Goal: Contribute content: Add original content to the website for others to see

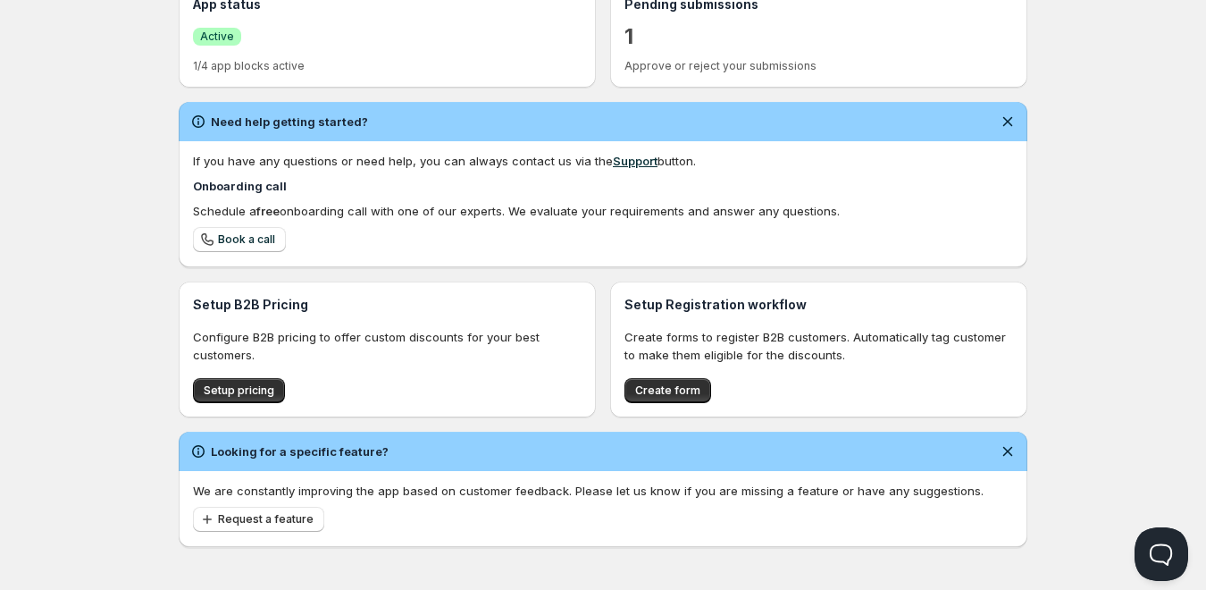
scroll to position [448, 0]
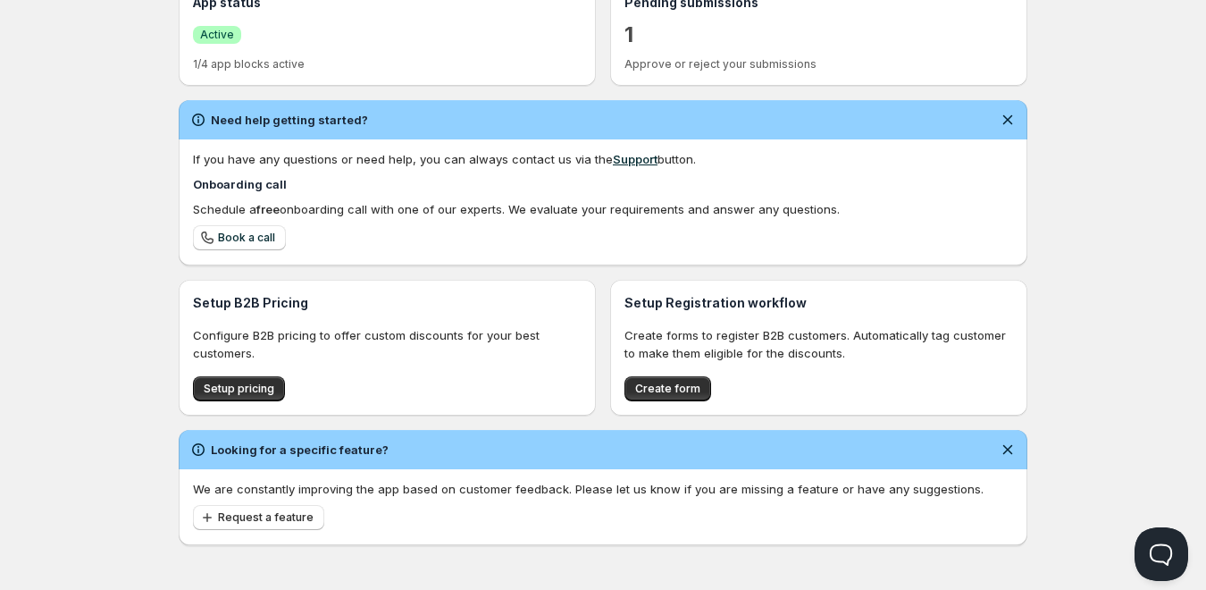
drag, startPoint x: 640, startPoint y: 393, endPoint x: 561, endPoint y: 397, distance: 78.7
click at [561, 397] on div "Setup pricing" at bounding box center [387, 388] width 389 height 25
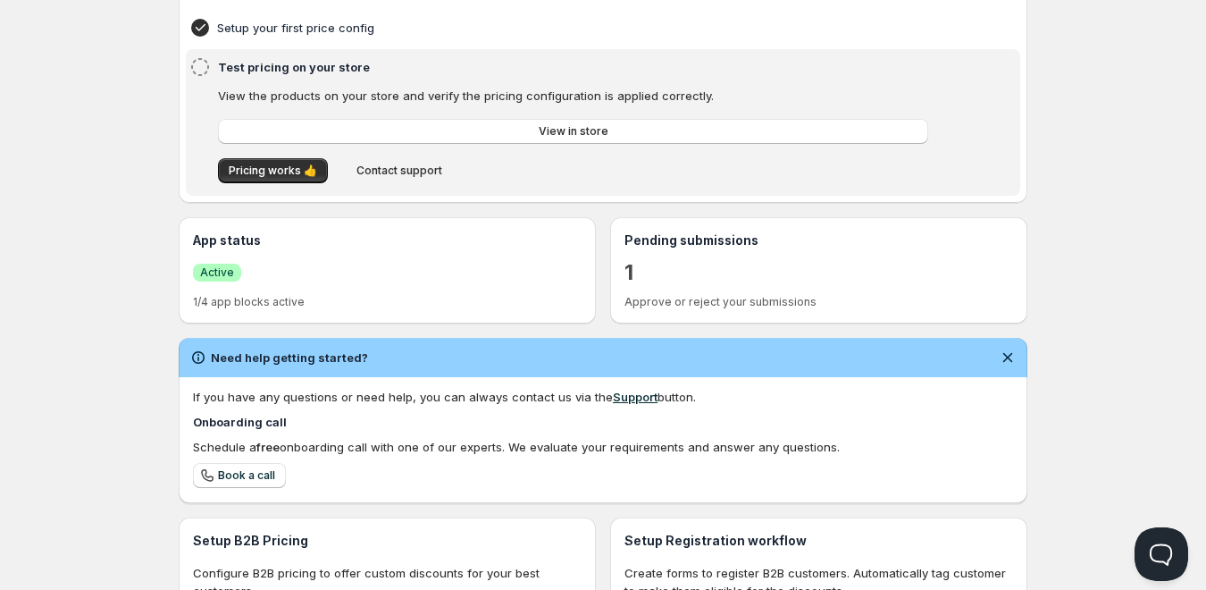
scroll to position [180, 0]
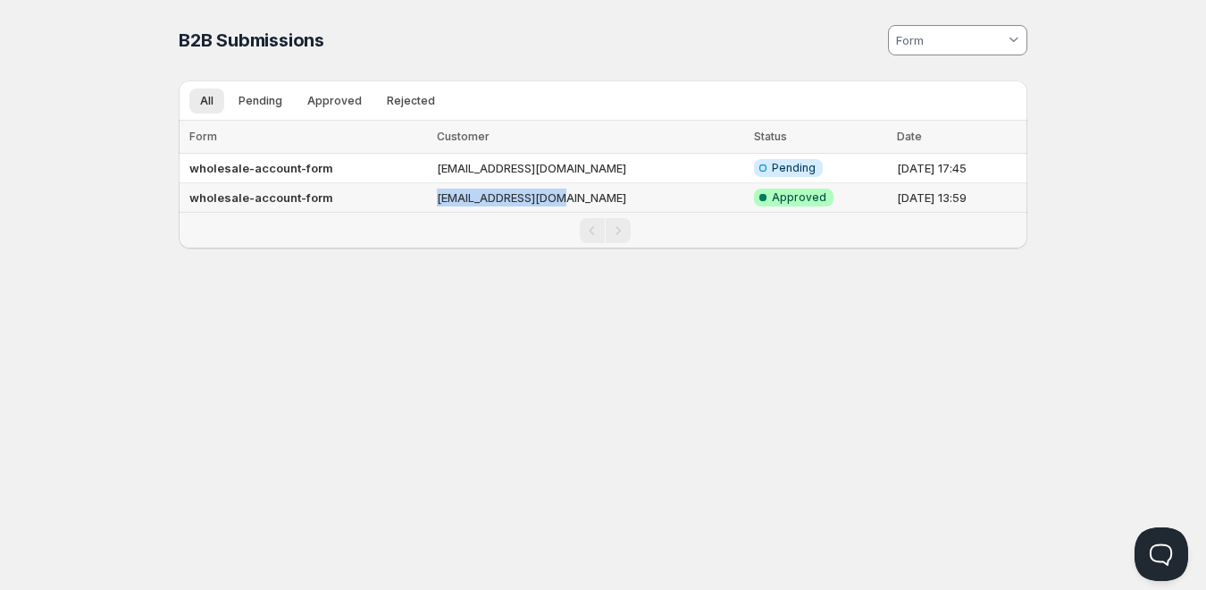
drag, startPoint x: 590, startPoint y: 197, endPoint x: 432, endPoint y: 188, distance: 157.5
click at [432, 188] on td "[EMAIL_ADDRESS][DOMAIN_NAME]" at bounding box center [590, 197] width 317 height 29
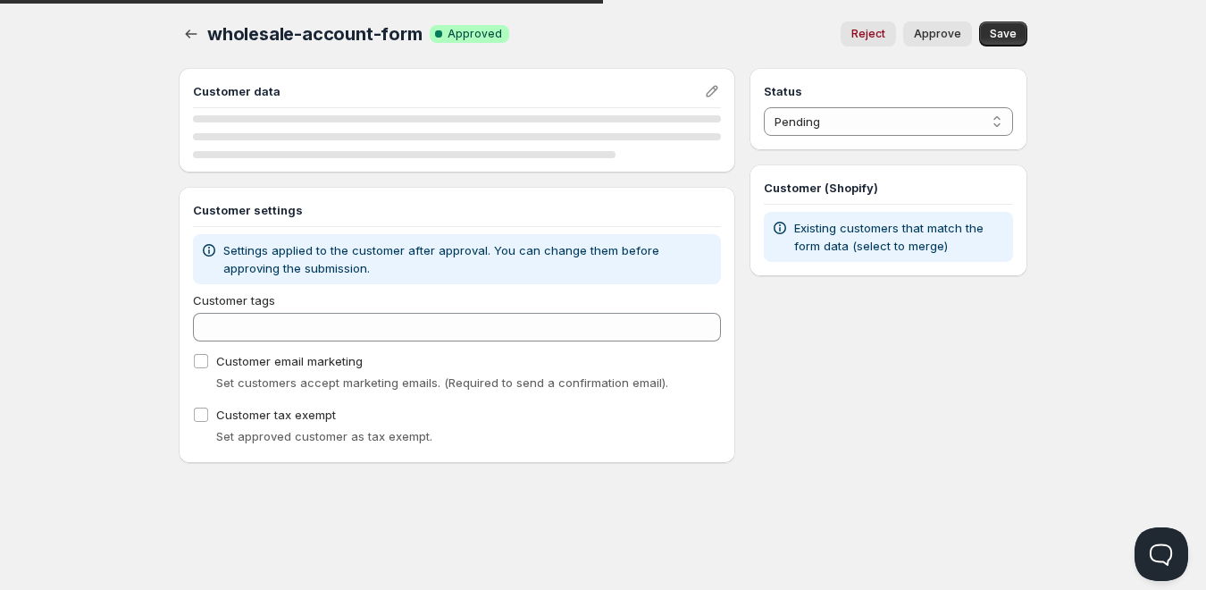
select select "1"
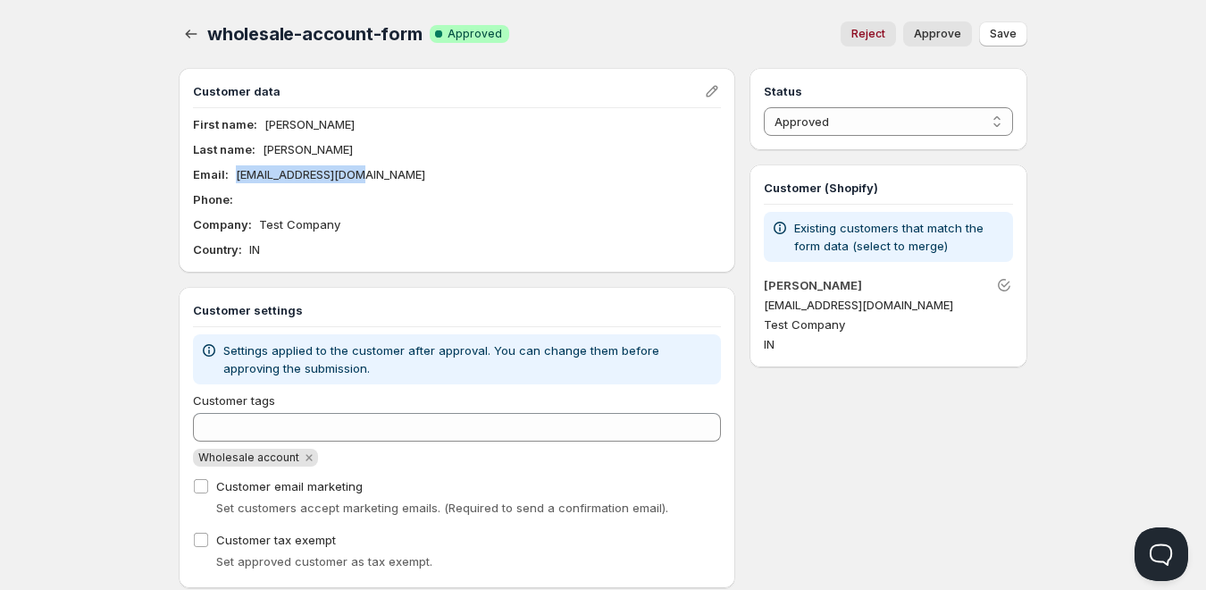
drag, startPoint x: 356, startPoint y: 168, endPoint x: 234, endPoint y: 172, distance: 122.5
click at [234, 172] on div "Email : [EMAIL_ADDRESS][DOMAIN_NAME]" at bounding box center [457, 174] width 528 height 18
copy p "[EMAIL_ADDRESS][DOMAIN_NAME]"
click at [195, 38] on icon "button" at bounding box center [191, 34] width 18 height 18
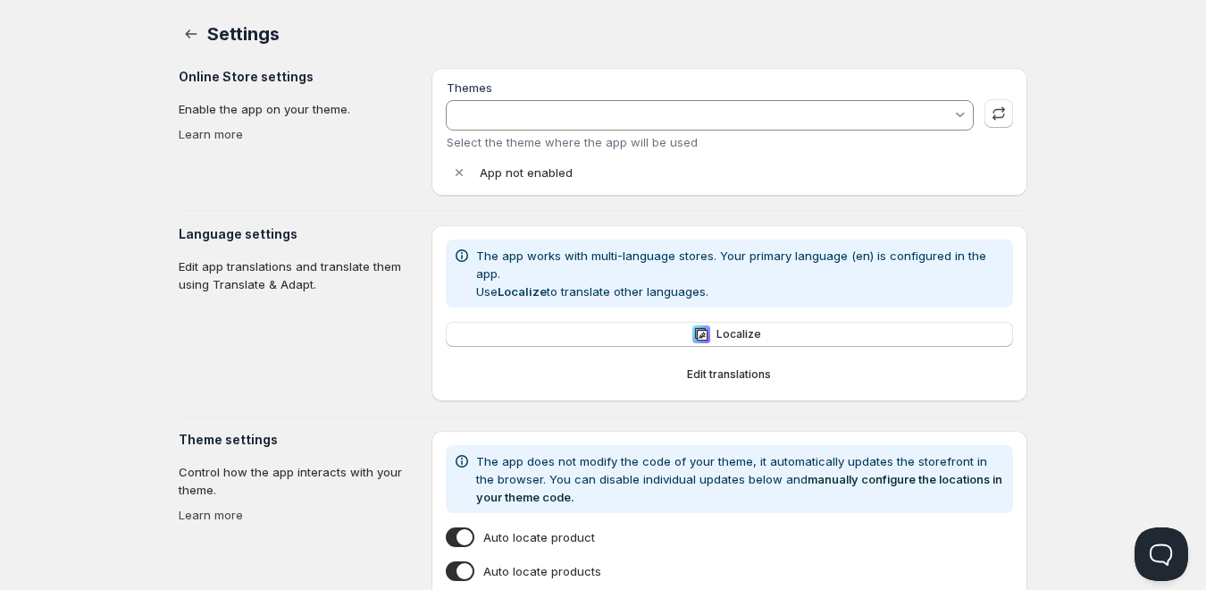
type input "Gameday Sports - Staging Dev"
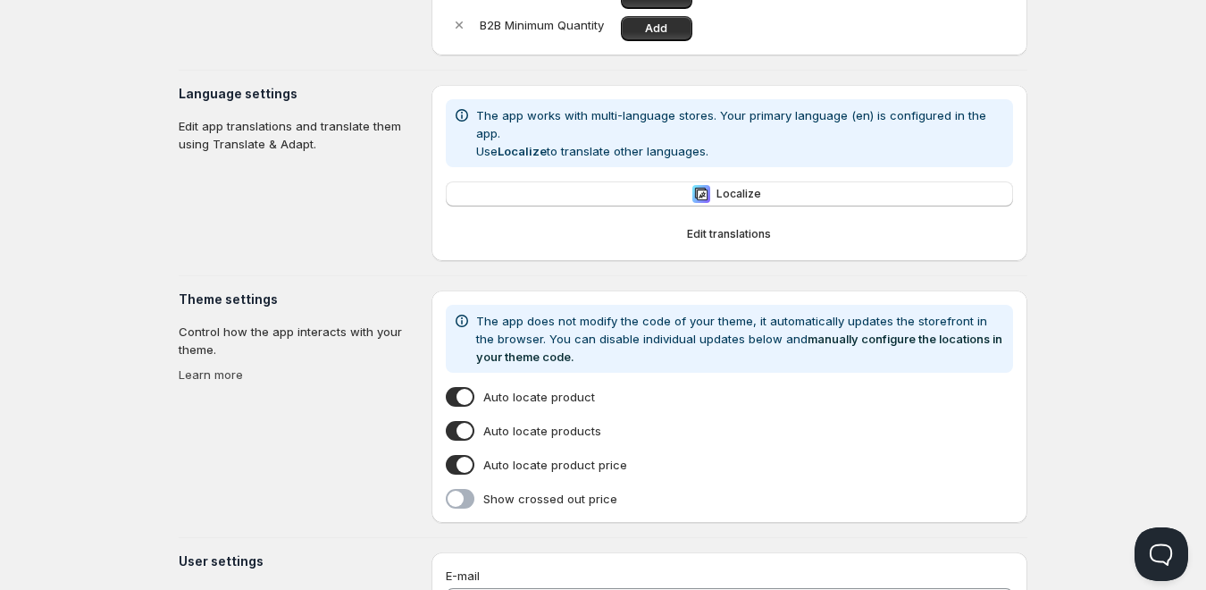
scroll to position [185, 0]
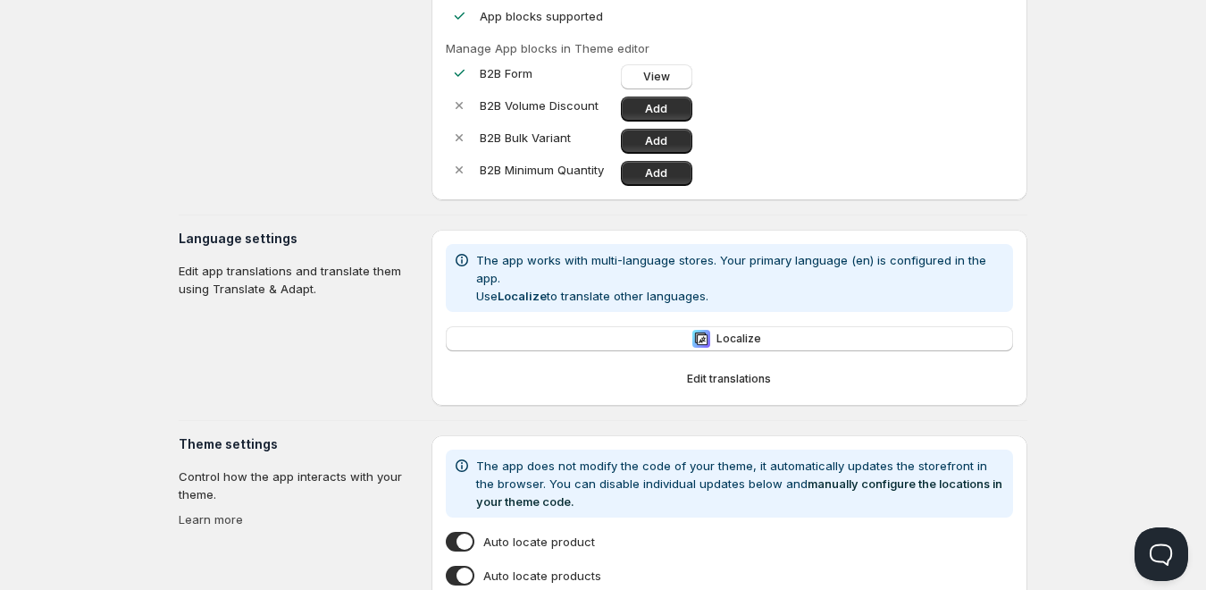
scroll to position [1, 0]
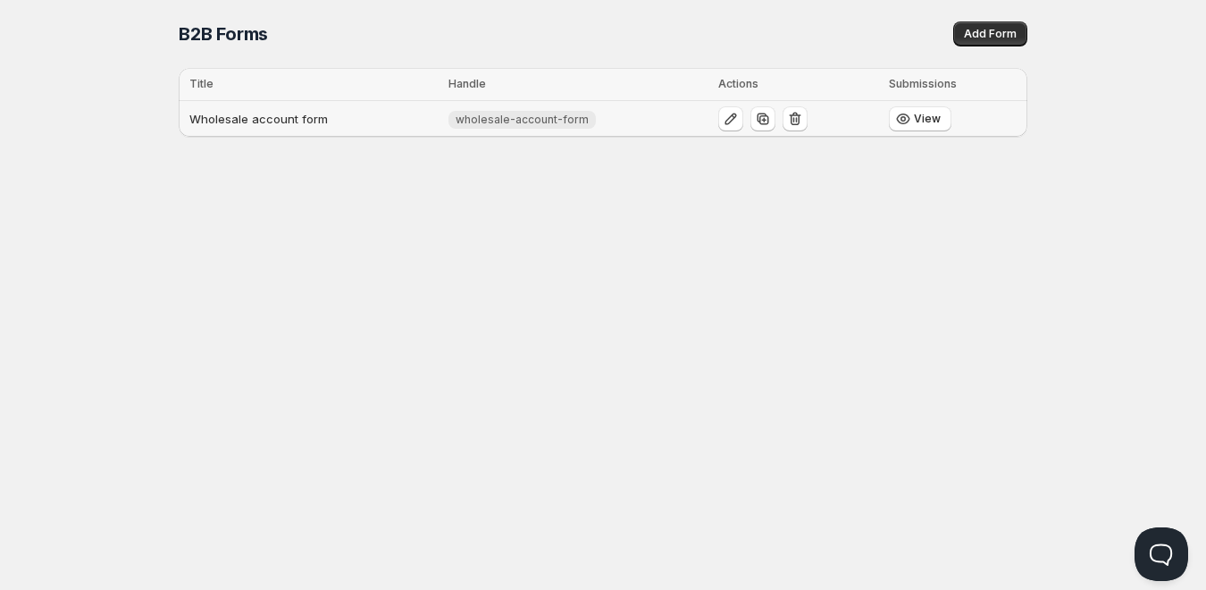
click at [363, 128] on td "Wholesale account form" at bounding box center [311, 119] width 264 height 37
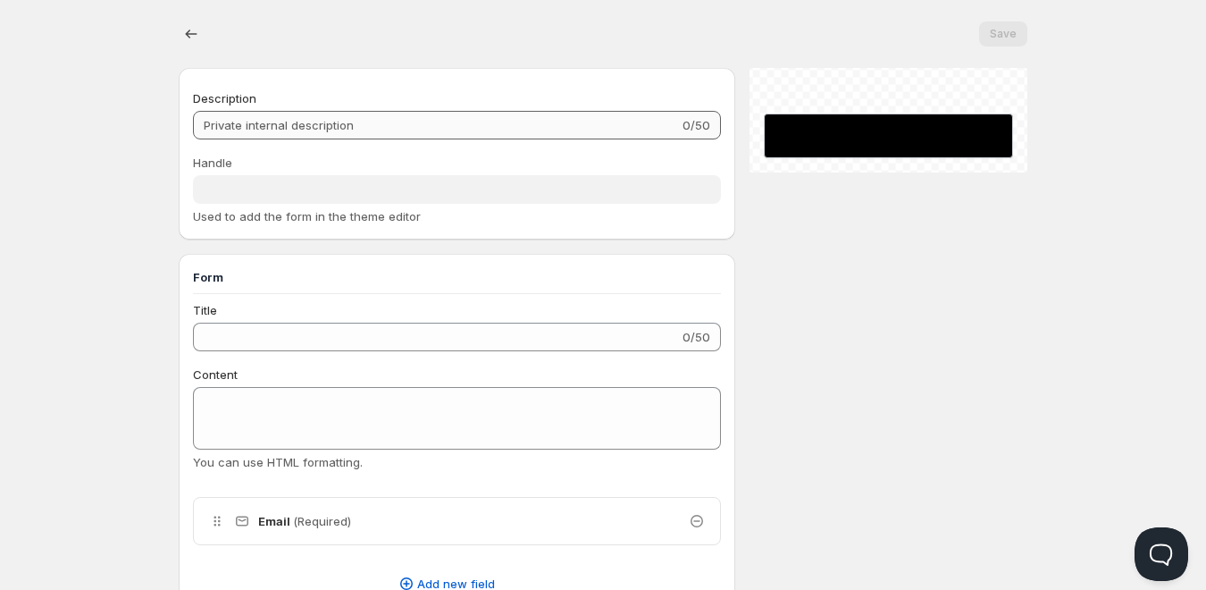
type input "Wholesale account form"
type input "wholesale-account-form"
radio input "true"
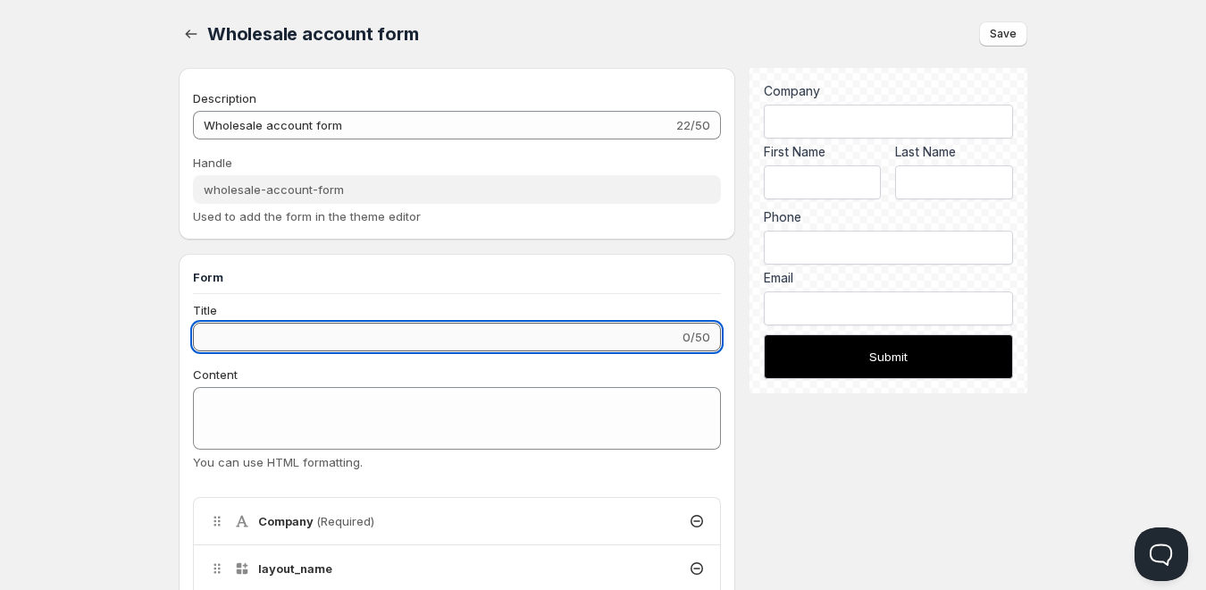
click at [236, 334] on input "Title" at bounding box center [436, 337] width 486 height 29
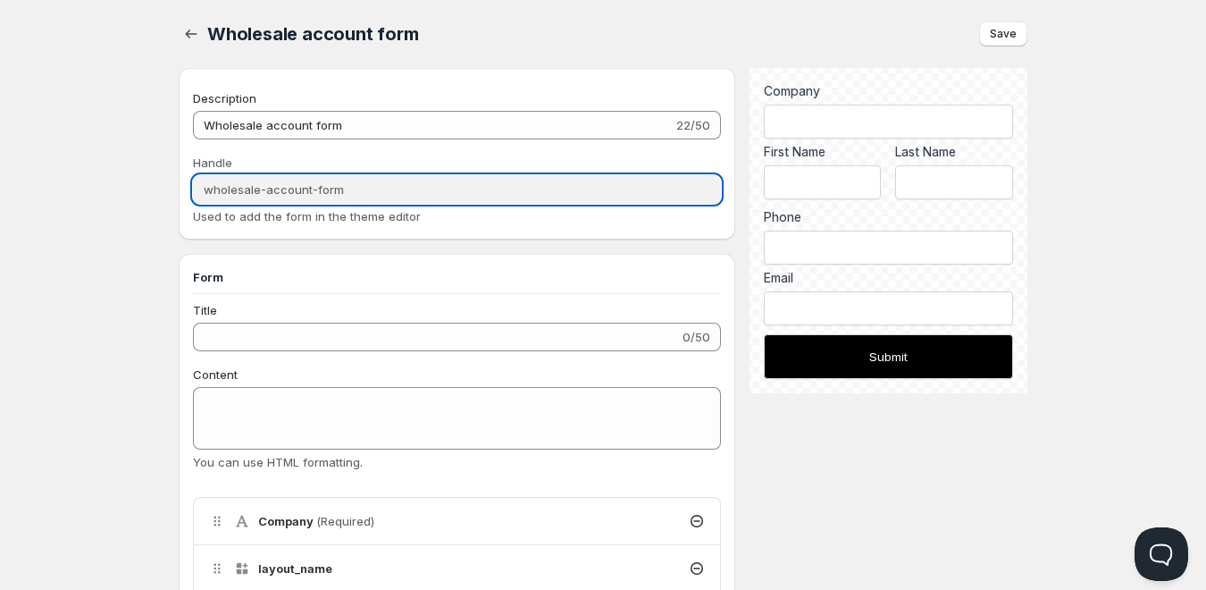
click at [282, 180] on input "wholesale-account-form" at bounding box center [457, 189] width 528 height 29
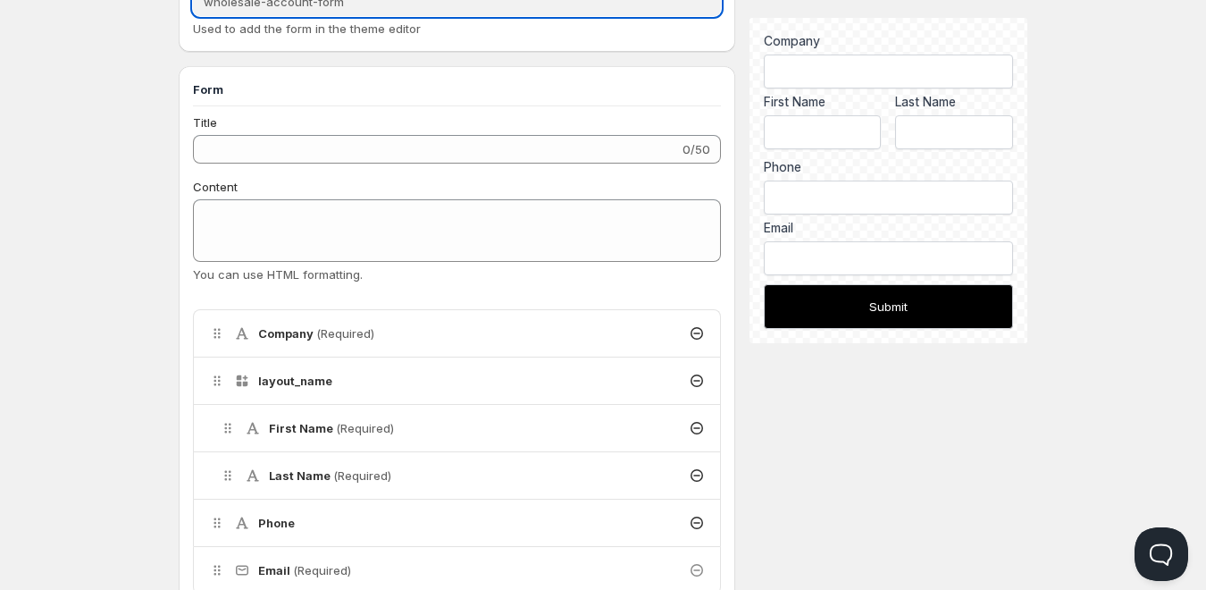
scroll to position [89, 0]
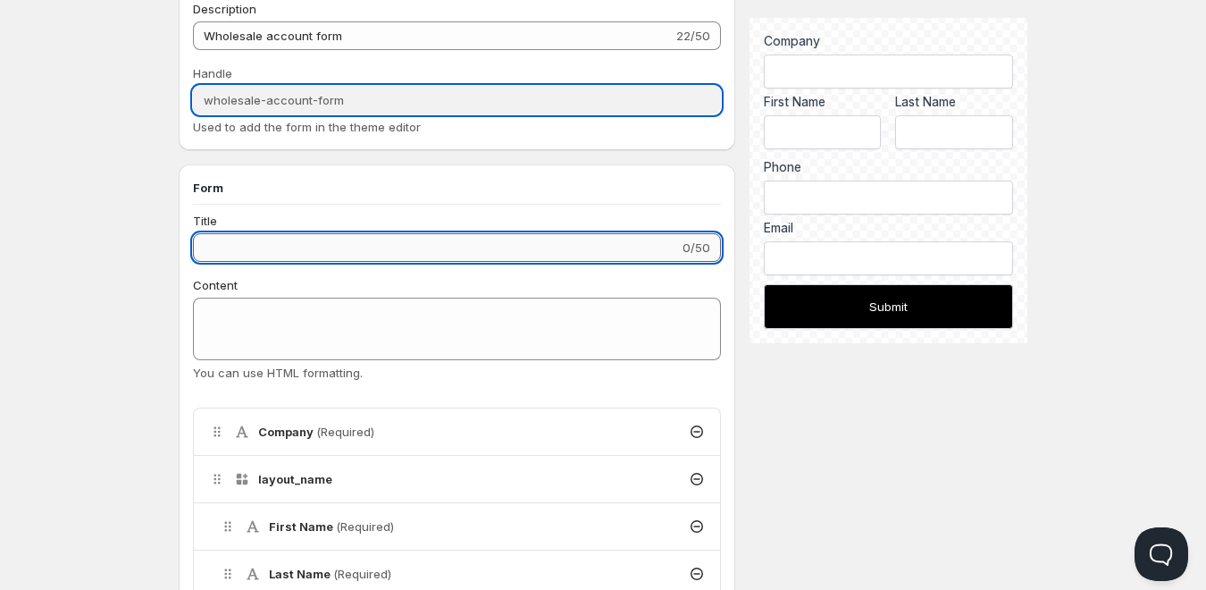
click at [263, 246] on input "Title" at bounding box center [436, 247] width 486 height 29
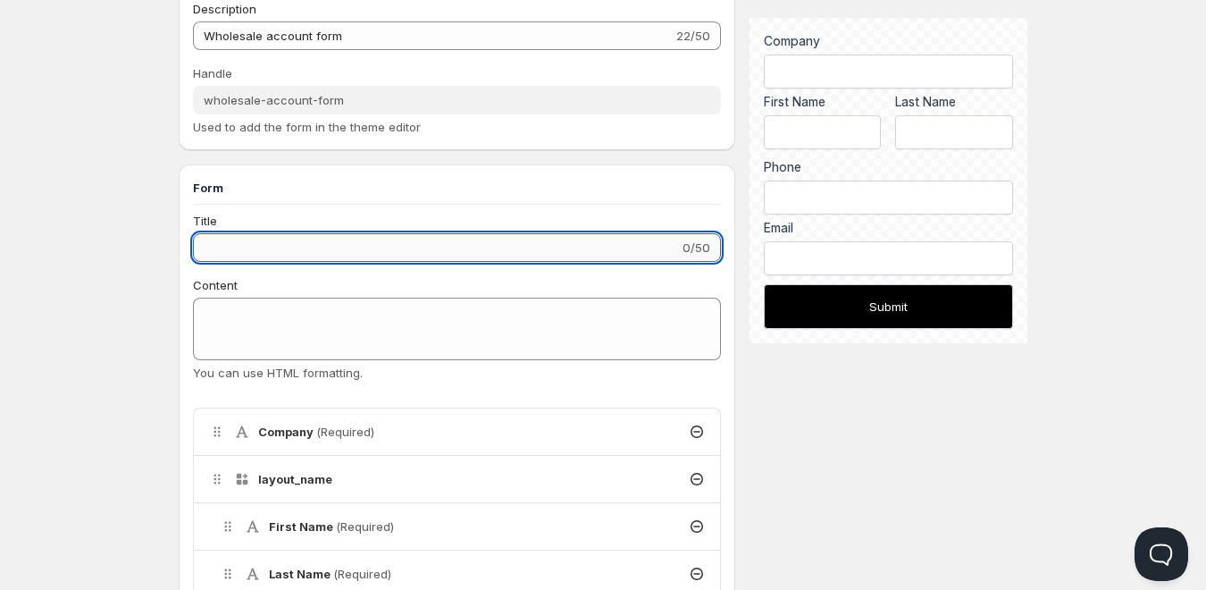
click at [246, 248] on input "Title" at bounding box center [436, 247] width 486 height 29
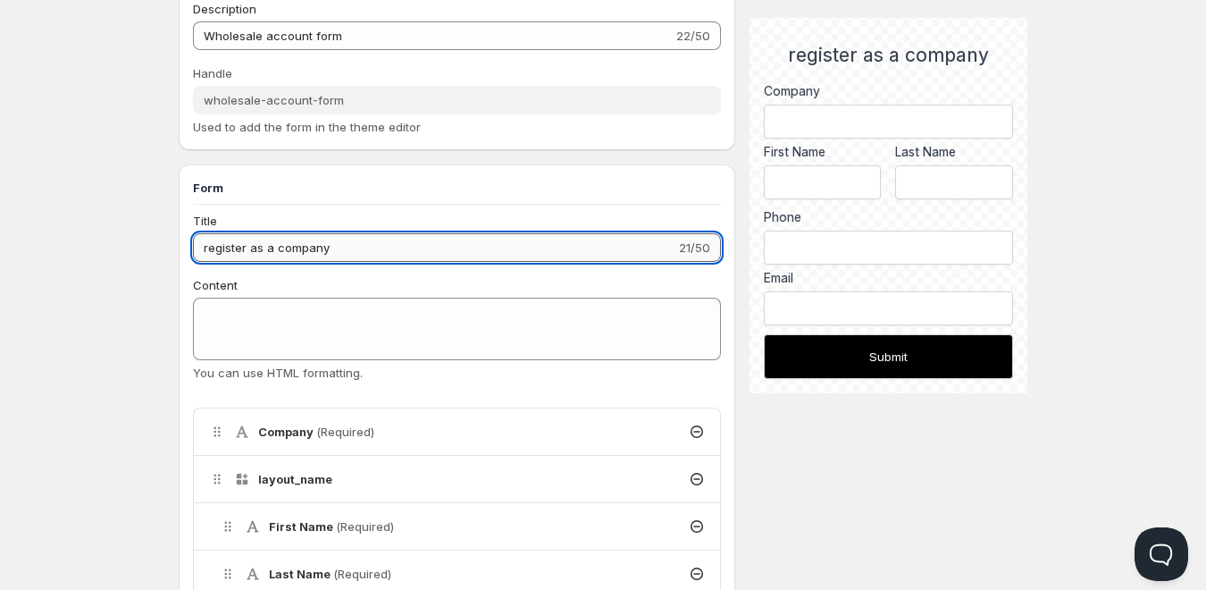
drag, startPoint x: 209, startPoint y: 252, endPoint x: 197, endPoint y: 254, distance: 12.6
click at [197, 254] on input "register as a company" at bounding box center [434, 247] width 482 height 29
click at [282, 247] on input "Register as a company" at bounding box center [434, 247] width 482 height 29
click at [361, 252] on input "Register as a Company" at bounding box center [434, 247] width 482 height 29
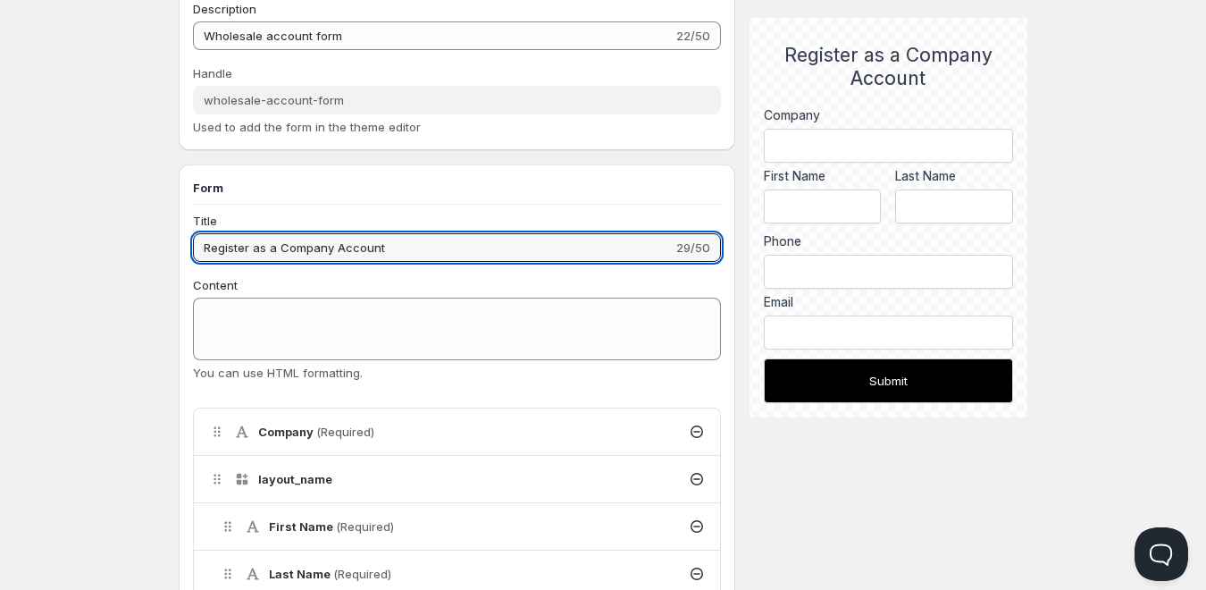
type input "Register as a Company Account"
click at [390, 272] on div "Title Register as a Company Account 29/50 Content You can use HTML formatting. …" at bounding box center [457, 533] width 528 height 643
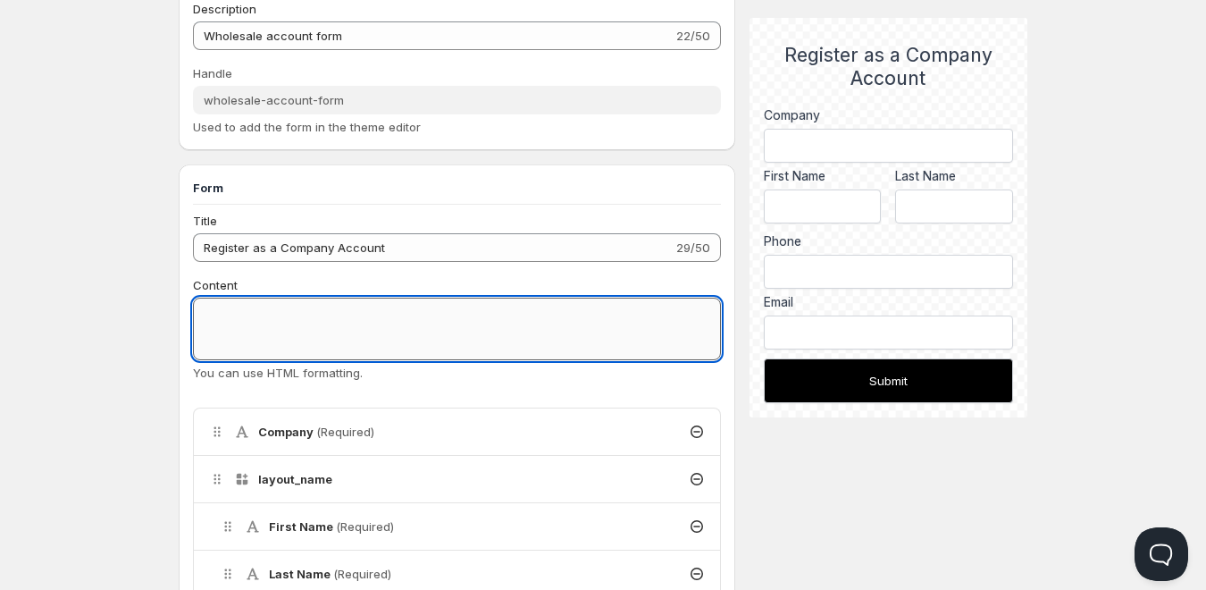
click at [301, 301] on textarea "Content" at bounding box center [457, 329] width 528 height 63
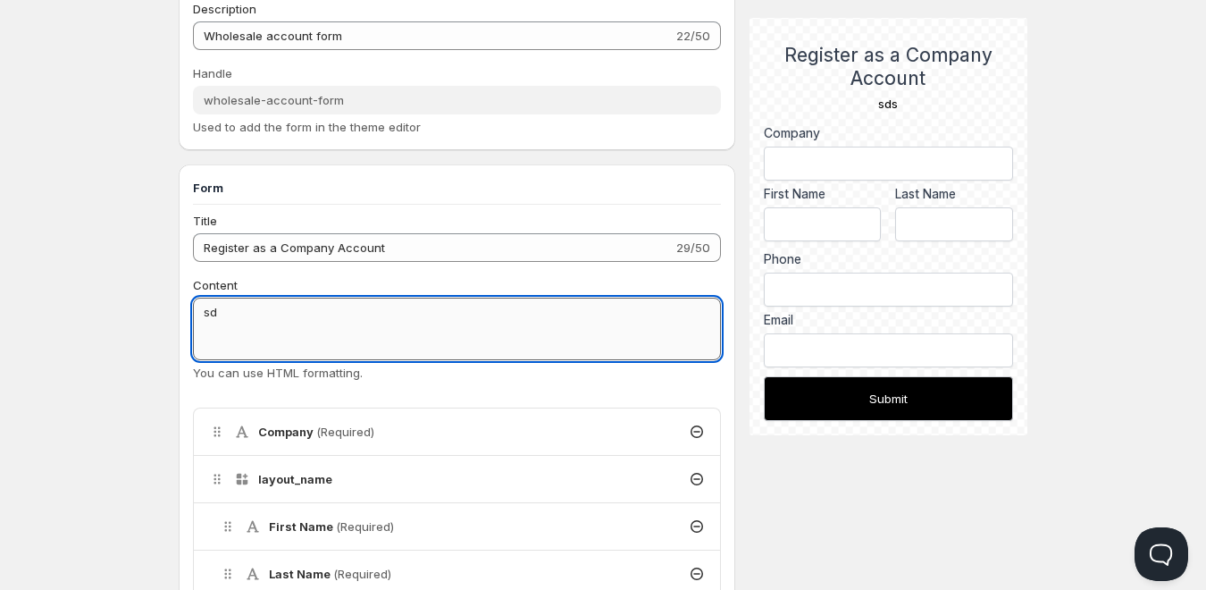
type textarea "s"
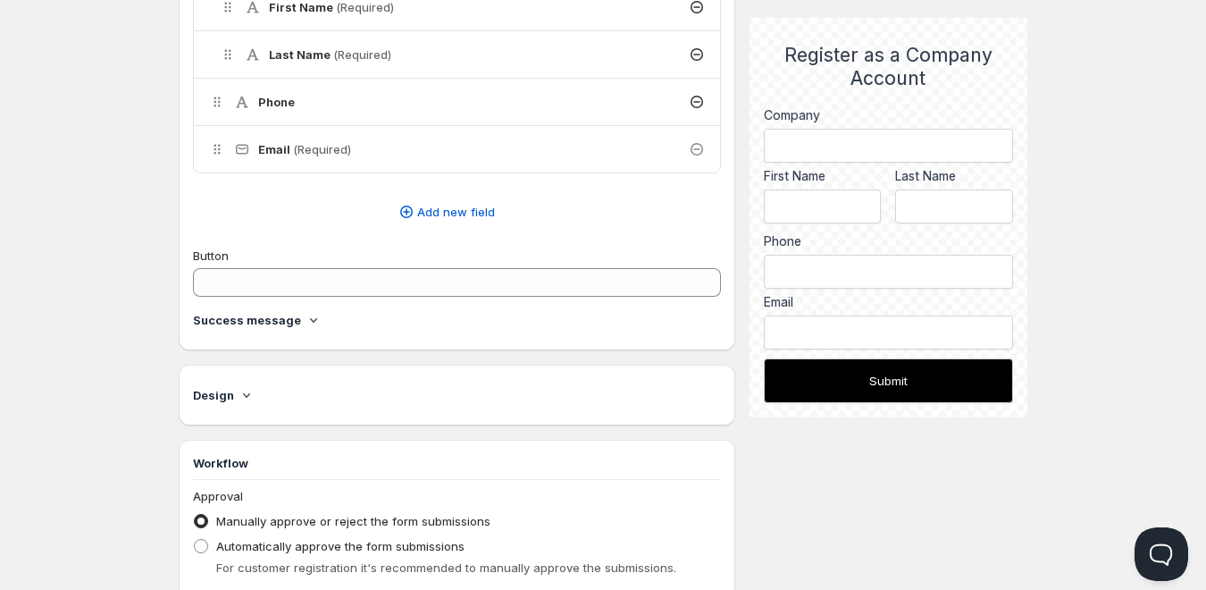
scroll to position [625, 0]
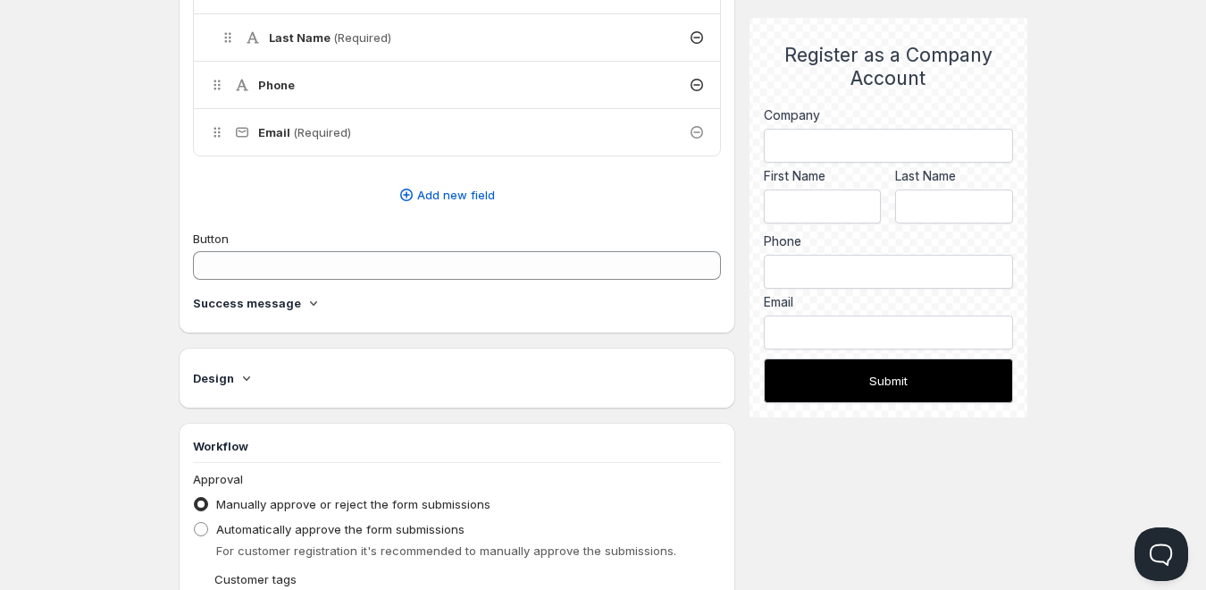
click at [305, 303] on icon at bounding box center [314, 303] width 18 height 18
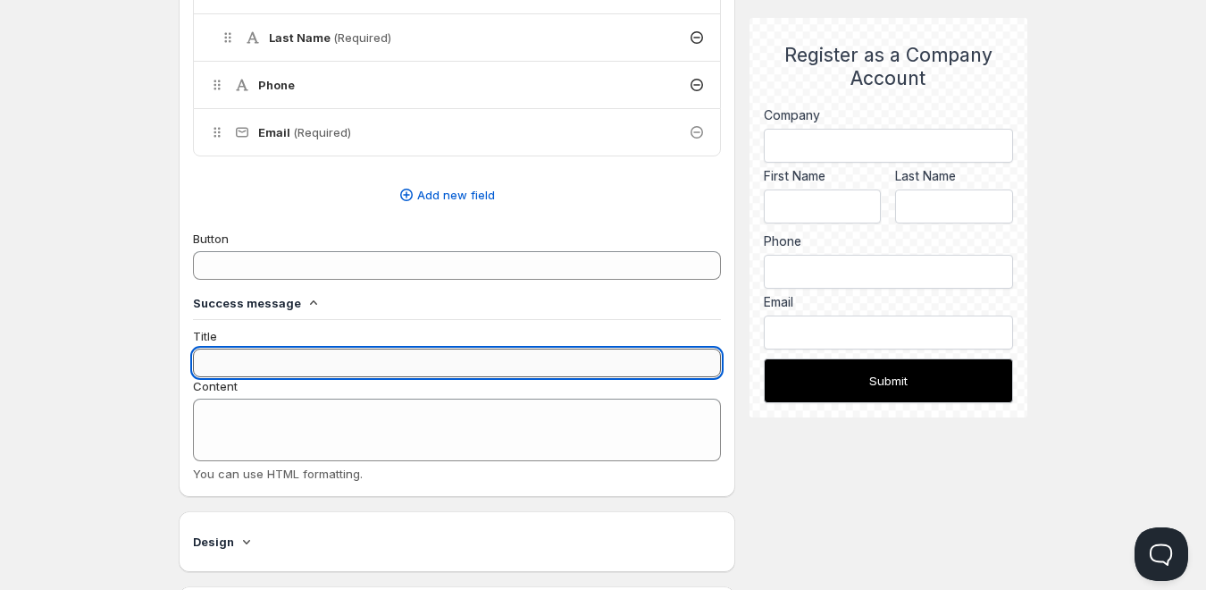
click at [277, 368] on input "Title" at bounding box center [457, 362] width 528 height 29
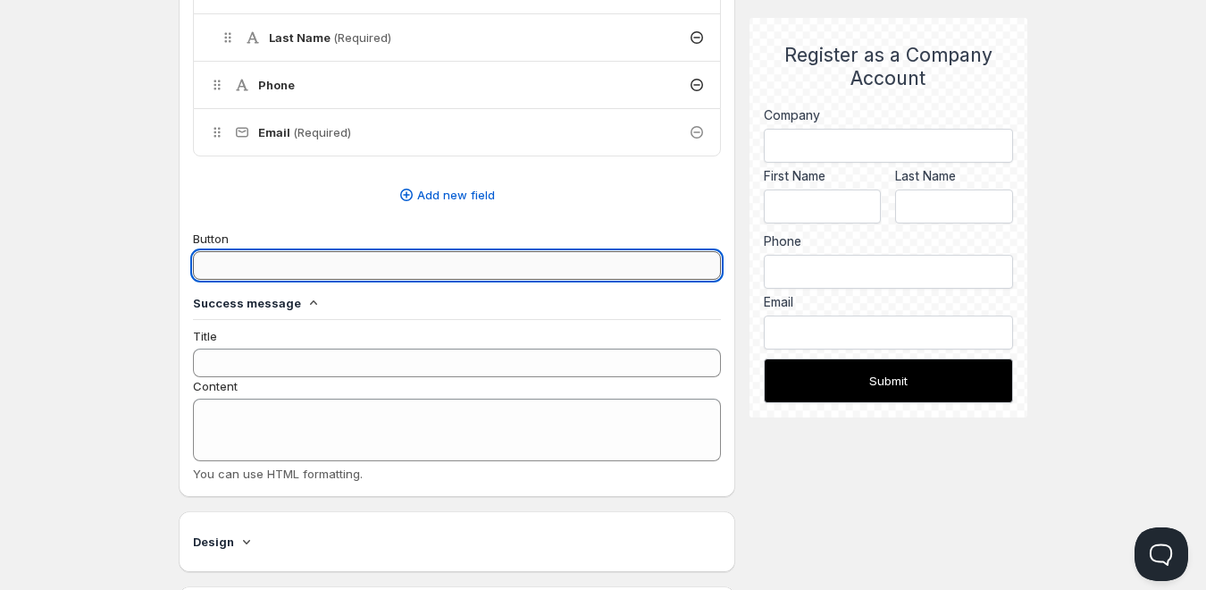
click at [251, 266] on input "Button" at bounding box center [457, 265] width 528 height 29
drag, startPoint x: 211, startPoint y: 264, endPoint x: 195, endPoint y: 267, distance: 16.3
click at [195, 267] on input "create an account" at bounding box center [457, 265] width 528 height 29
click at [260, 269] on input "Create an account" at bounding box center [457, 265] width 528 height 29
click at [391, 262] on input "Create an Account" at bounding box center [457, 265] width 528 height 29
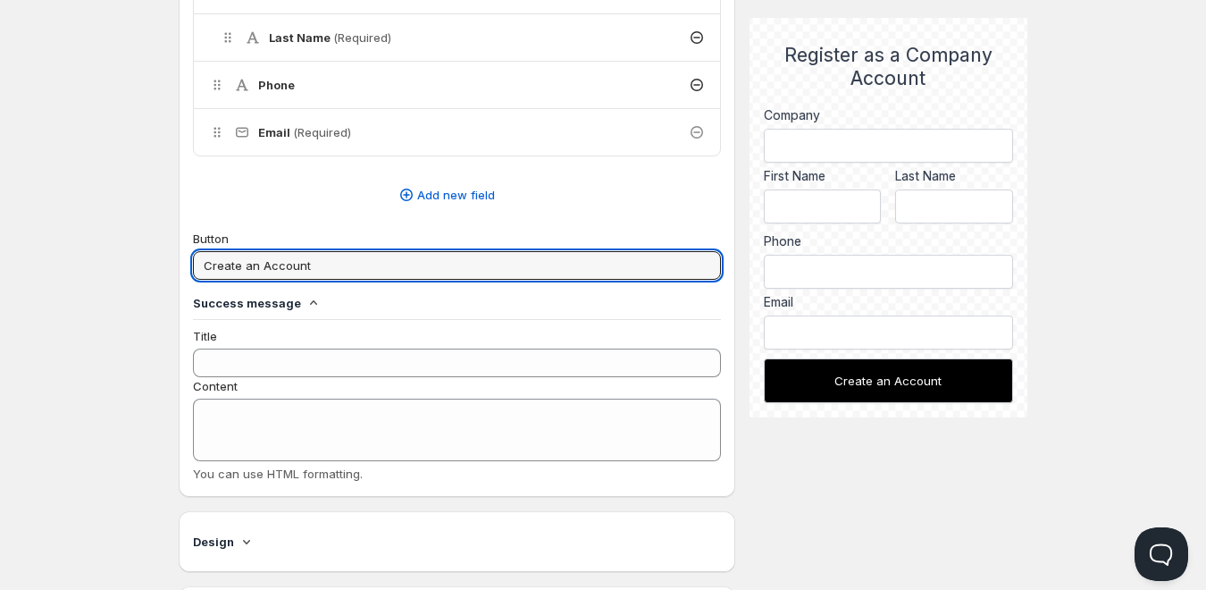
type input "Create an Account"
click at [390, 306] on div "Success message" at bounding box center [457, 303] width 528 height 18
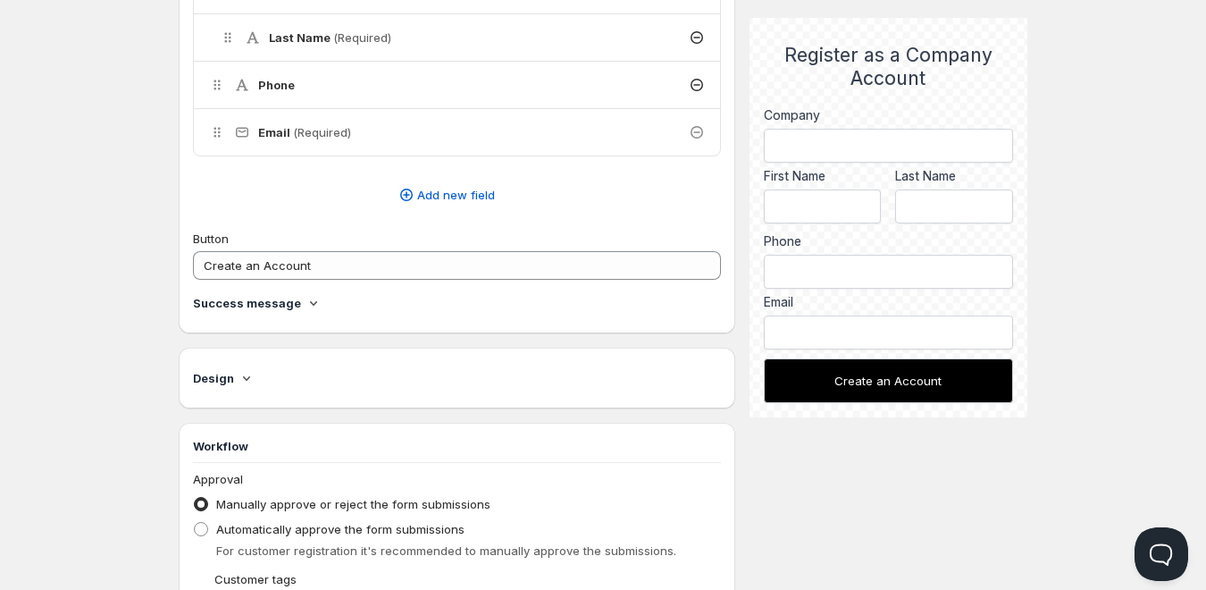
click at [299, 313] on div "Success message" at bounding box center [457, 306] width 528 height 25
click at [306, 308] on icon at bounding box center [314, 303] width 18 height 18
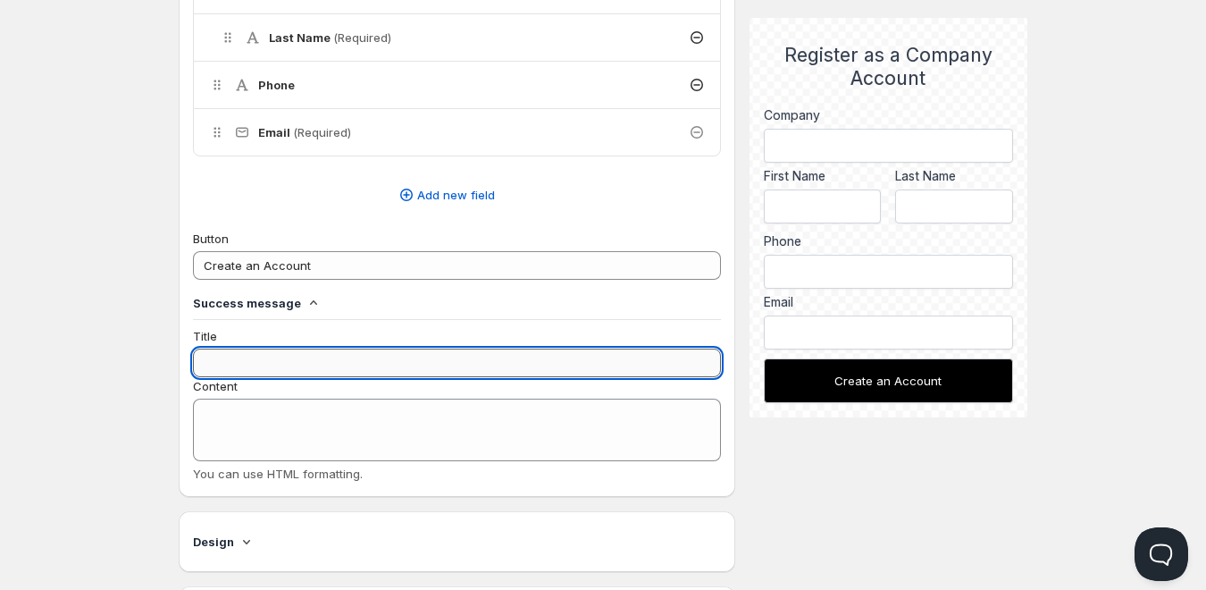
click at [251, 365] on input "Title" at bounding box center [457, 362] width 528 height 29
type input "Y"
click at [240, 365] on input "Title" at bounding box center [457, 362] width 528 height 29
paste input "oowham"
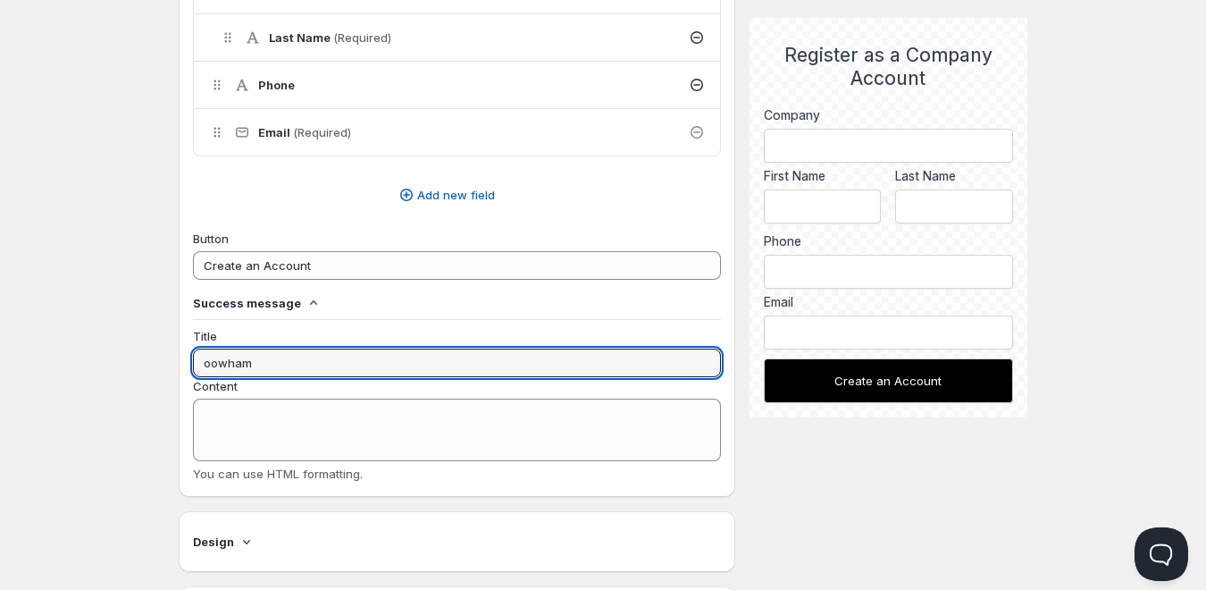
drag, startPoint x: 278, startPoint y: 363, endPoint x: 162, endPoint y: 364, distance: 116.1
click at [162, 364] on div "Wholesale account form. This page is ready Wholesale account form Save Descript…" at bounding box center [603, 387] width 892 height 2024
click at [292, 360] on input "oowham" at bounding box center [457, 362] width 528 height 29
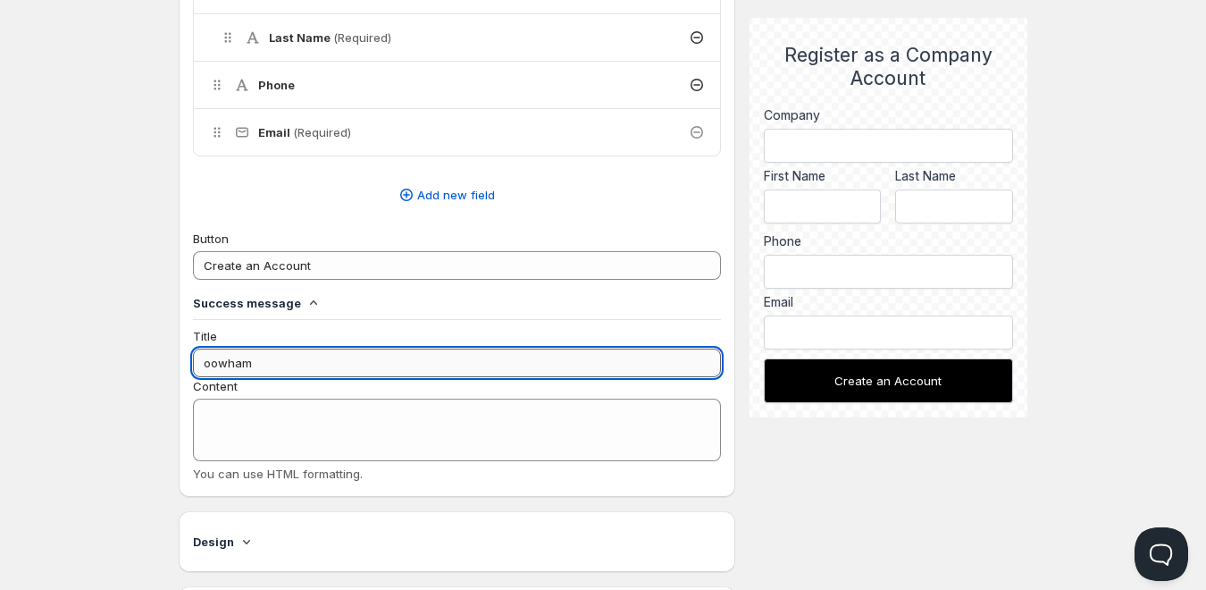
click at [292, 360] on input "oowham" at bounding box center [457, 362] width 528 height 29
paste input "Thanks for registering!"
type input "Thanks for registering!"
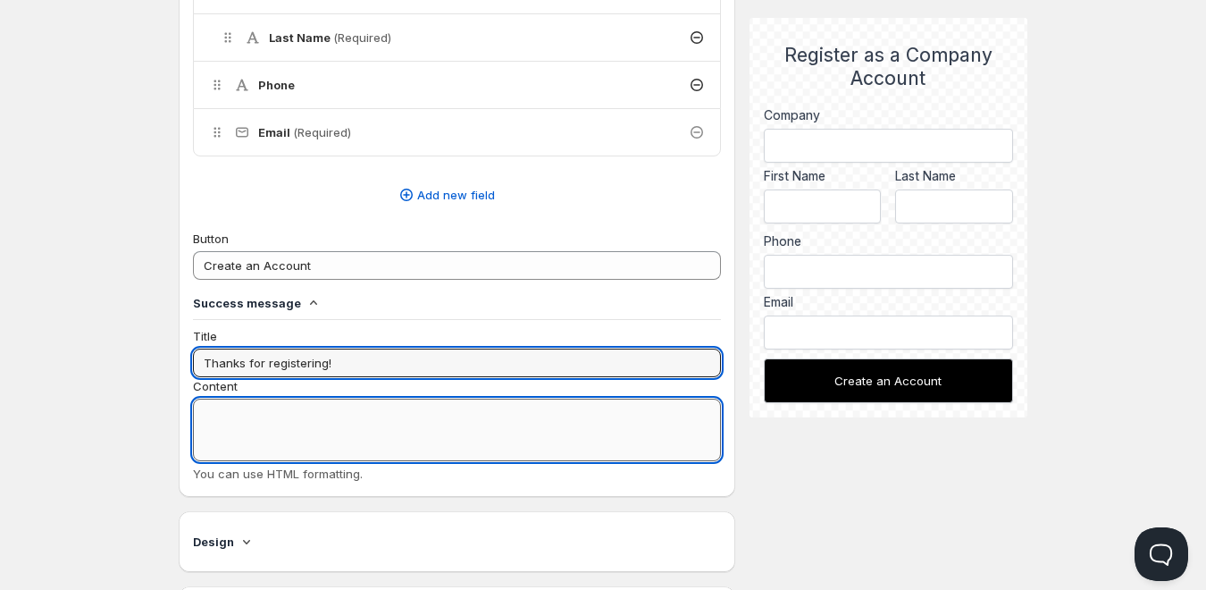
click at [246, 421] on textarea "Content" at bounding box center [457, 429] width 528 height 63
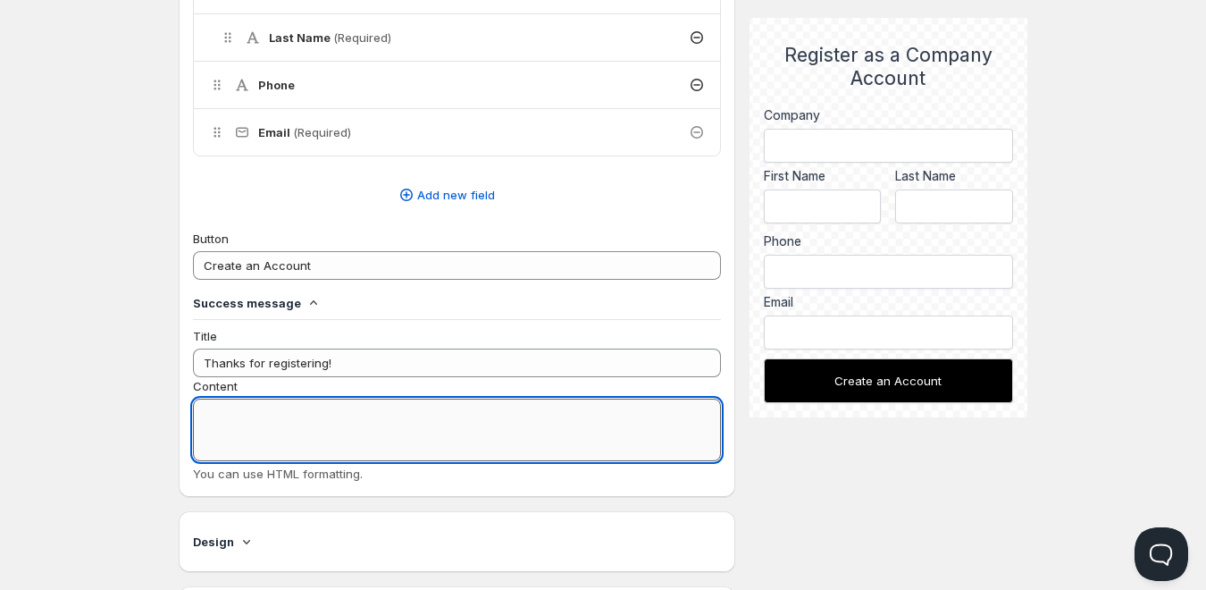
paste textarea "Your wholesale account request is now under review. You’ll receive an email onc…"
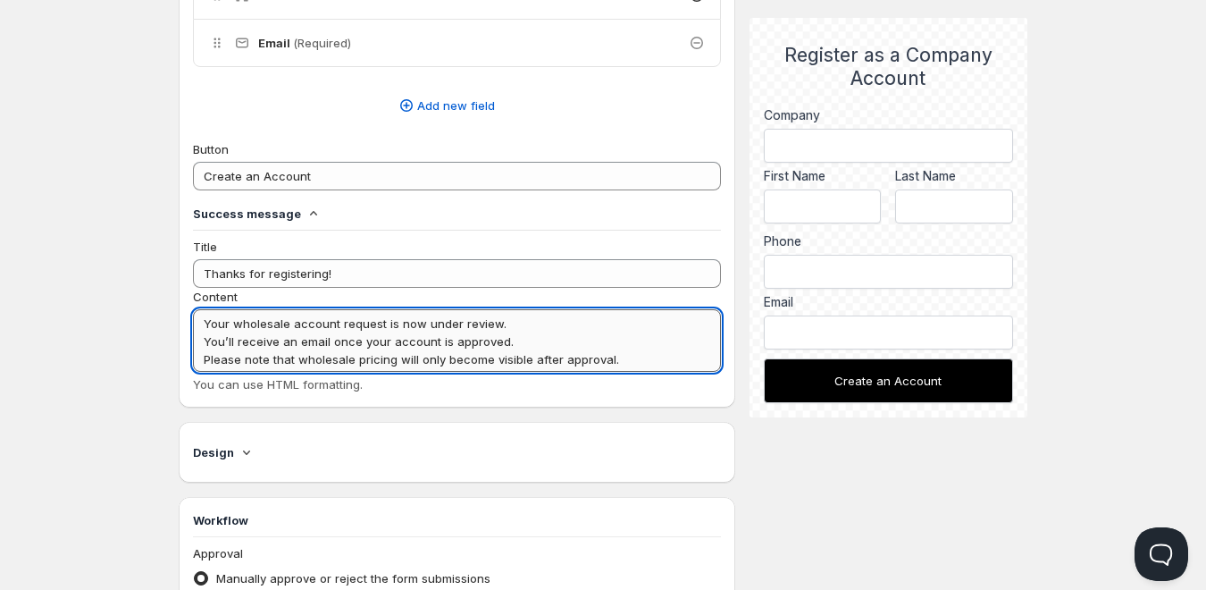
scroll to position [2, 0]
type textarea "Your wholesale account request is now under review. You’ll receive an email onc…"
click at [247, 447] on icon at bounding box center [247, 452] width 18 height 18
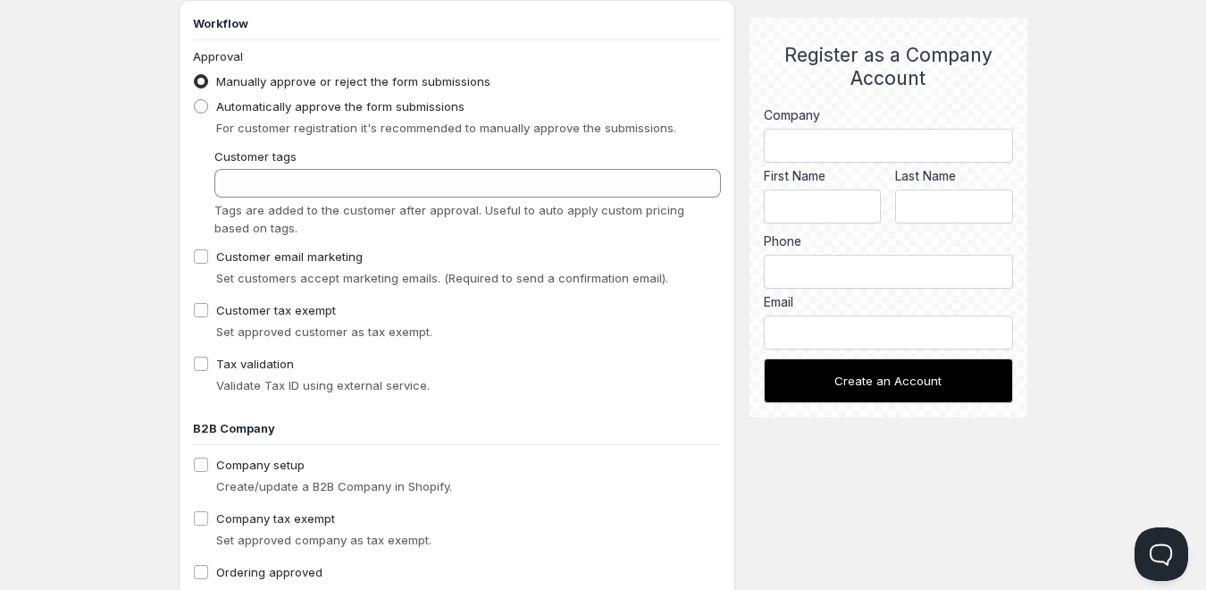
scroll to position [934, 0]
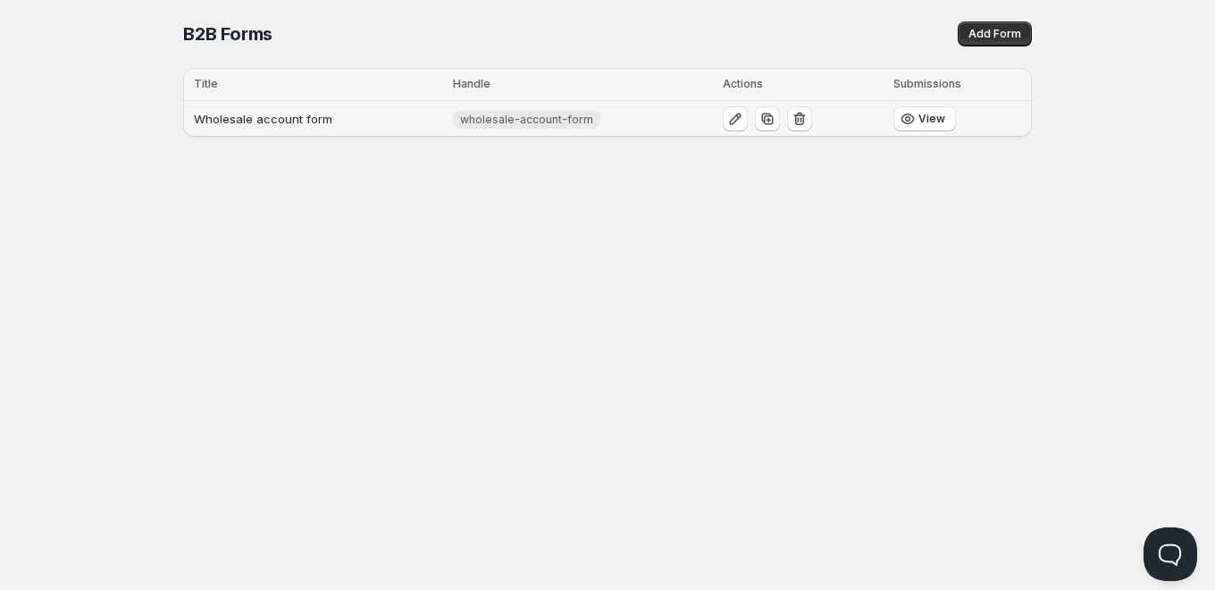
click at [313, 132] on td "Wholesale account form" at bounding box center [315, 119] width 264 height 37
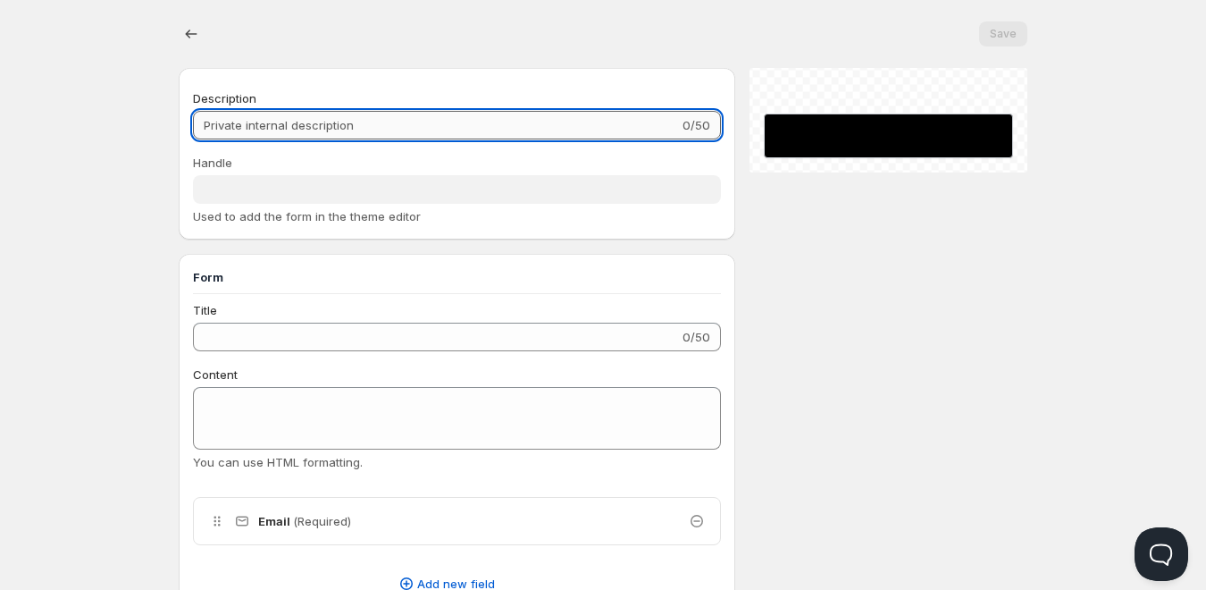
click at [314, 128] on input "Description" at bounding box center [436, 125] width 486 height 29
type input "Wholesale account form"
type input "wholesale-account-form"
type input "Register as a Company Account"
type input "Create an Account"
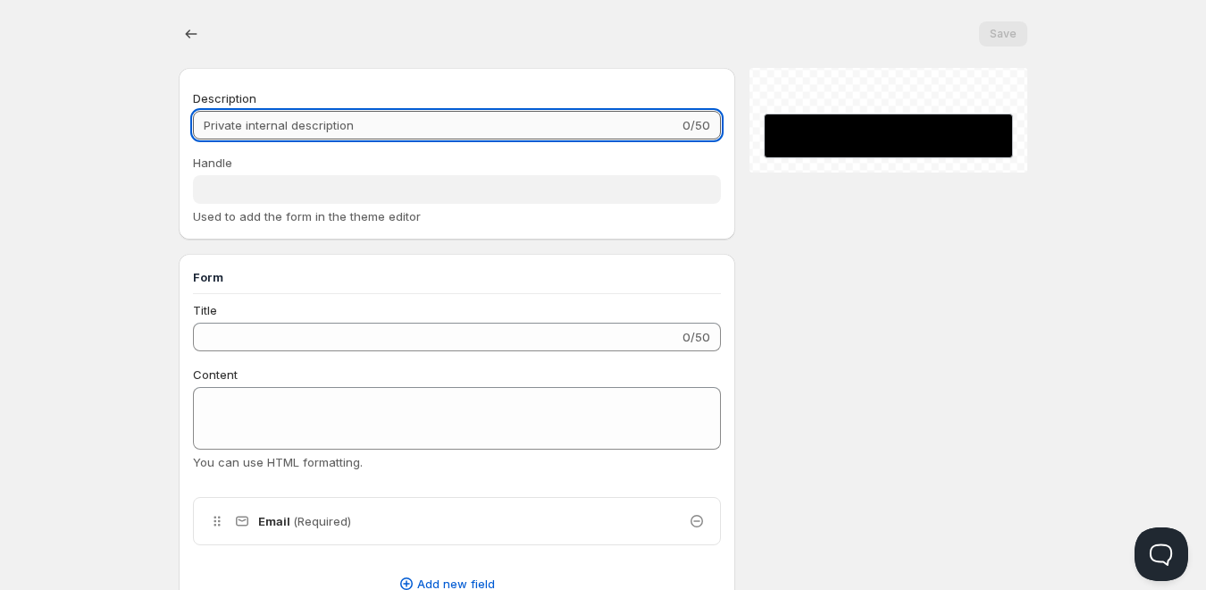
radio input "true"
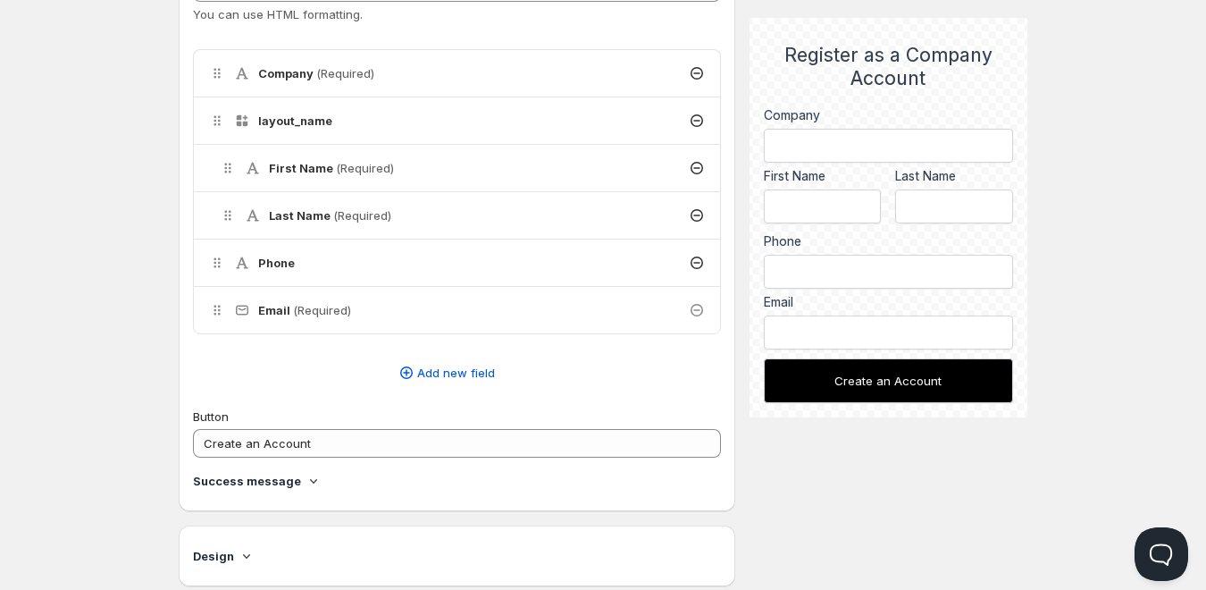
scroll to position [625, 0]
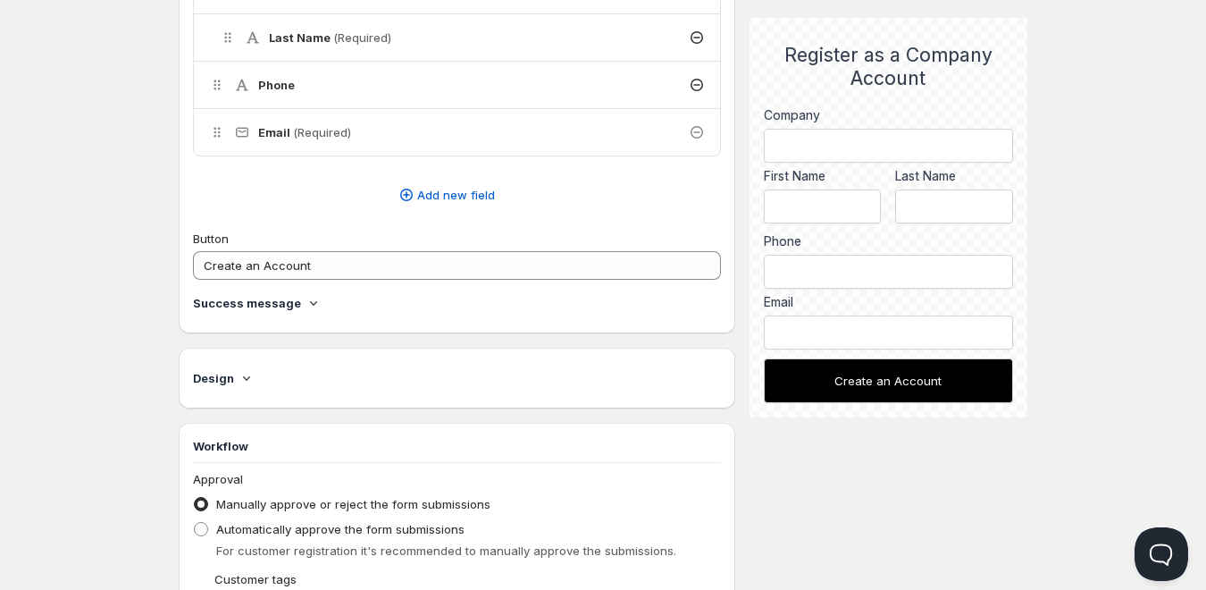
click at [289, 300] on h4 "Success message" at bounding box center [247, 303] width 108 height 18
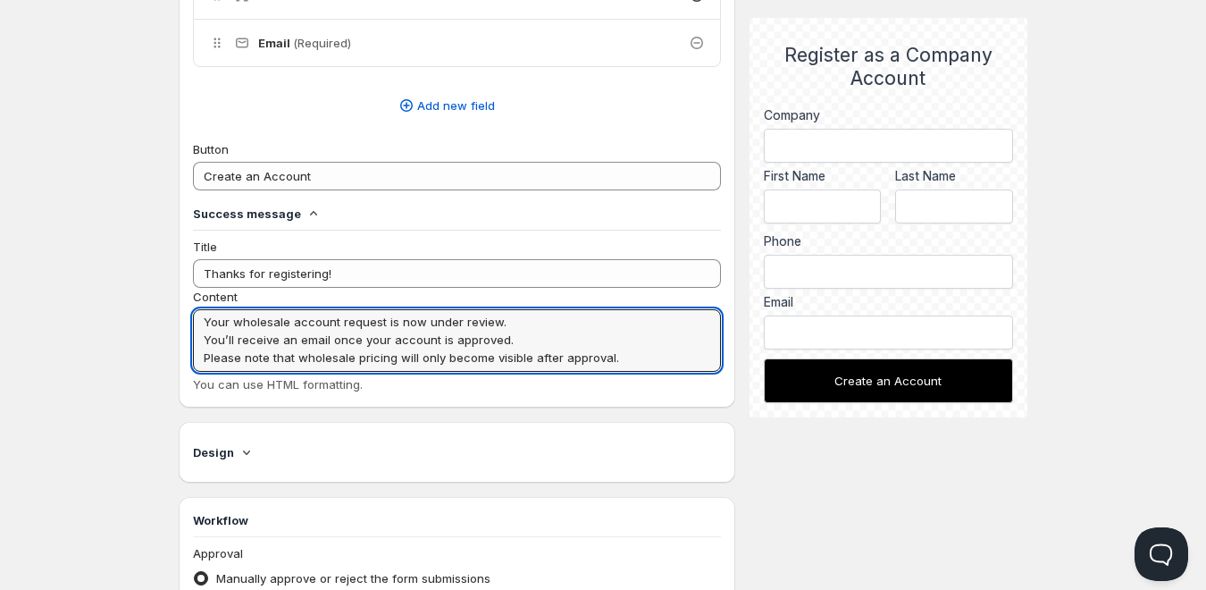
scroll to position [0, 0]
drag, startPoint x: 629, startPoint y: 363, endPoint x: 144, endPoint y: 312, distance: 487.8
click at [248, 339] on textarea "Your wholesale account request is now under review. You’ll receive an email onc…" at bounding box center [457, 340] width 528 height 63
click at [202, 323] on textarea "Your wholesale account request is now under review. You’ll receive an email onc…" at bounding box center [457, 340] width 528 height 63
click at [84, 331] on div "Home Pricing Price lists Checkout Forms Submissions Settings Features Plans Who…" at bounding box center [603, 319] width 1206 height 2068
